Goal: Information Seeking & Learning: Understand process/instructions

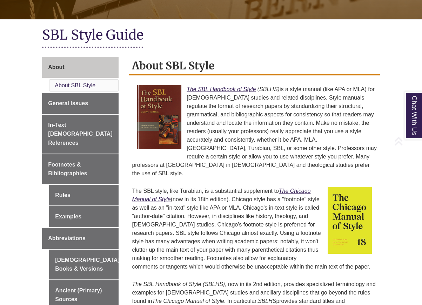
scroll to position [176, 0]
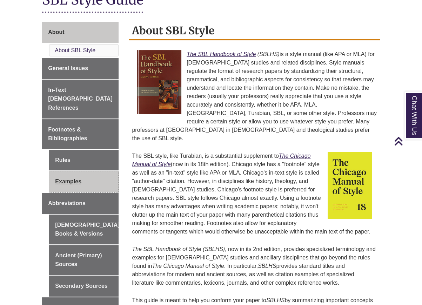
click at [72, 172] on link "Examples" at bounding box center [84, 181] width 70 height 21
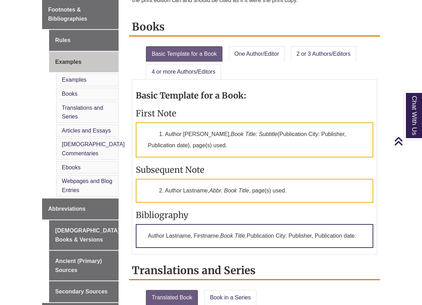
scroll to position [316, 0]
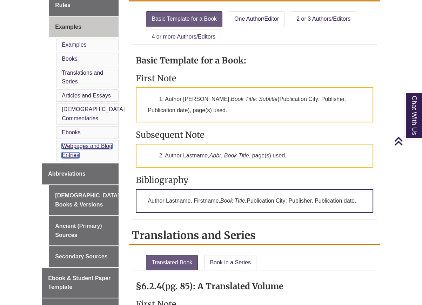
click at [83, 143] on link "Webpages and Blog Entries" at bounding box center [87, 150] width 51 height 15
